Goal: Task Accomplishment & Management: Manage account settings

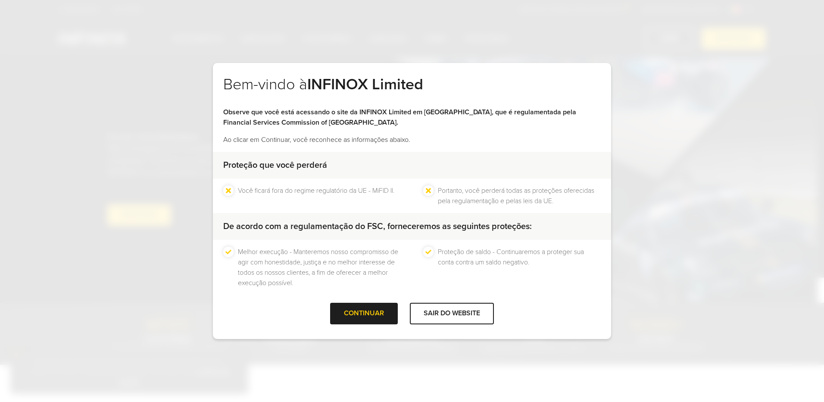
click at [364, 313] on div at bounding box center [364, 313] width 0 height 0
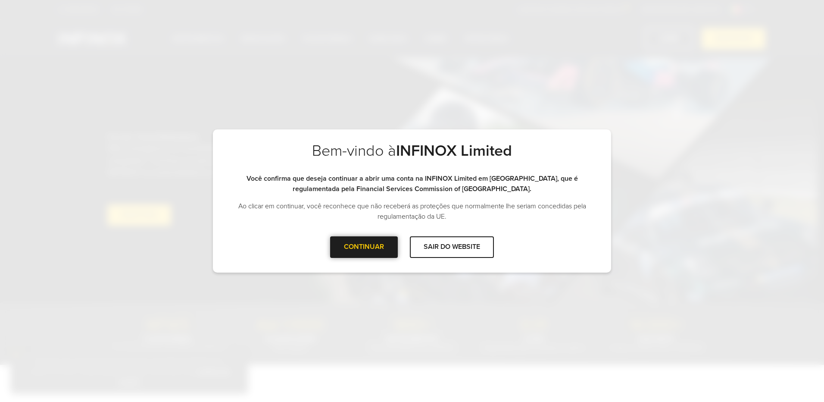
click at [364, 247] on div at bounding box center [364, 247] width 0 height 0
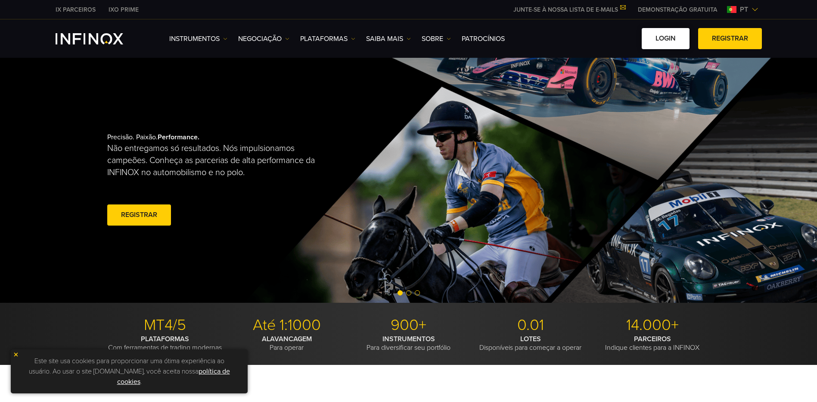
click at [671, 39] on link "Login" at bounding box center [666, 38] width 48 height 21
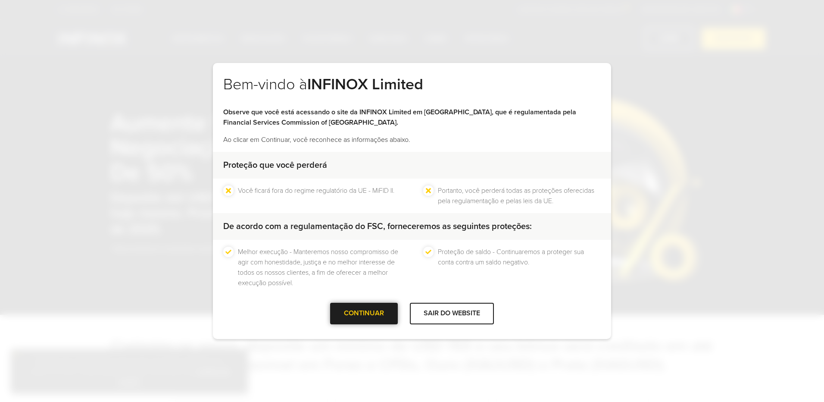
click at [364, 313] on div at bounding box center [364, 313] width 0 height 0
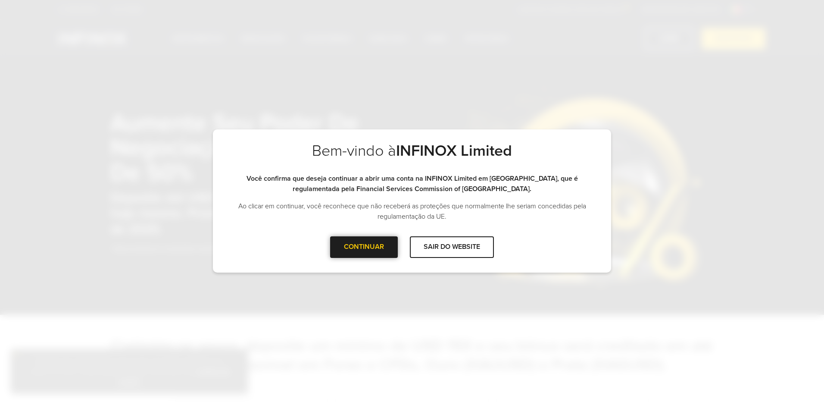
click at [378, 247] on div "CONTINUAR" at bounding box center [364, 246] width 68 height 21
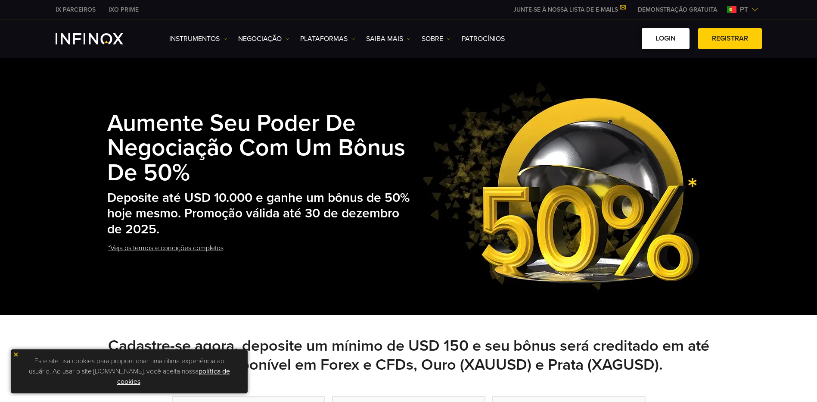
click at [670, 31] on link "Login" at bounding box center [666, 38] width 48 height 21
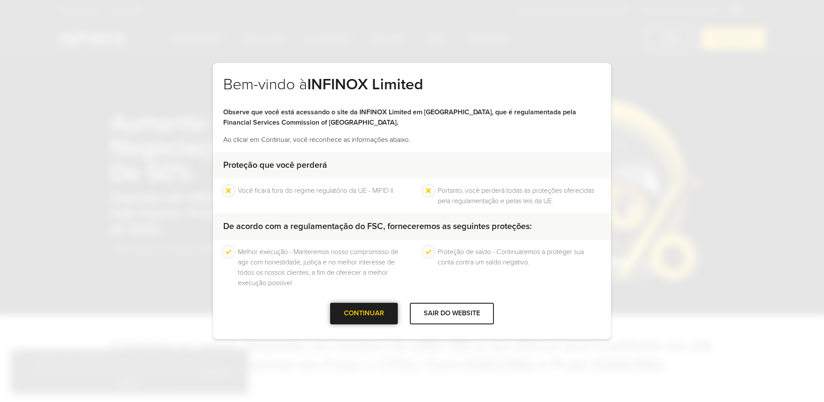
click at [354, 312] on div "CONTINUAR" at bounding box center [364, 313] width 68 height 21
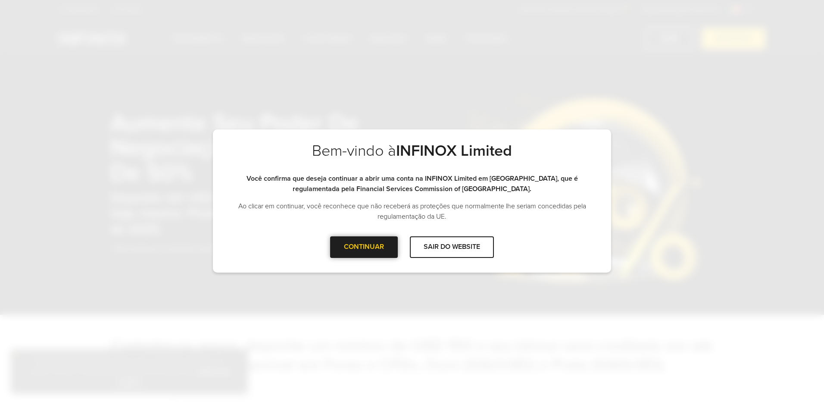
click at [364, 247] on div at bounding box center [364, 247] width 0 height 0
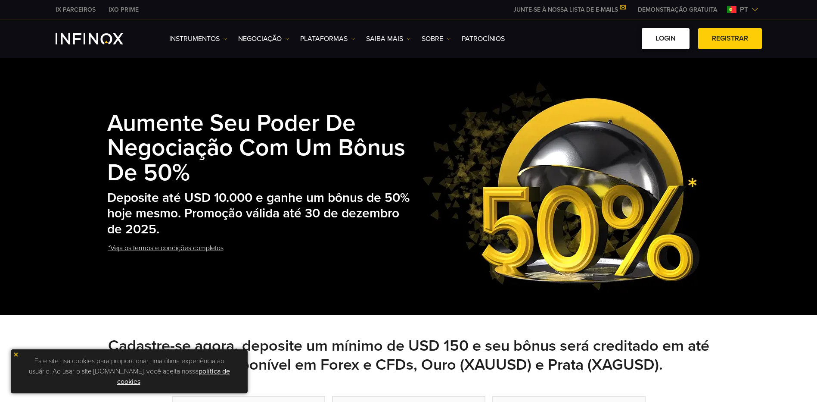
click at [643, 44] on link "Login" at bounding box center [666, 38] width 48 height 21
